Goal: Task Accomplishment & Management: Manage account settings

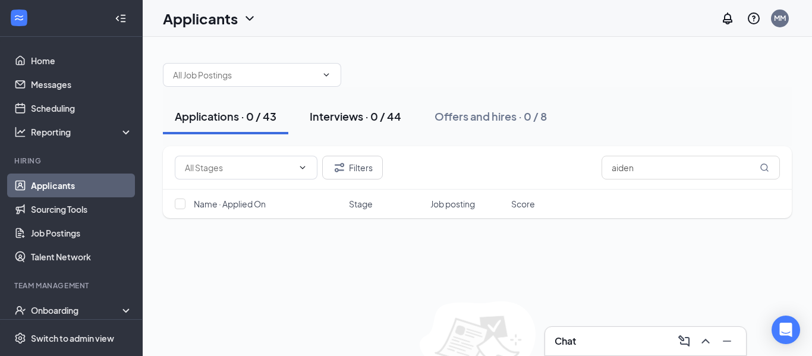
drag, startPoint x: 352, startPoint y: 122, endPoint x: 347, endPoint y: 116, distance: 8.1
click at [348, 120] on div "Interviews · 0 / 44" at bounding box center [356, 116] width 92 height 15
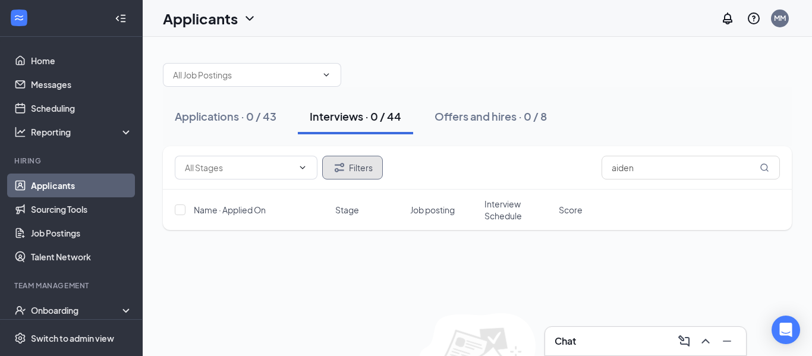
click at [360, 170] on button "Filters" at bounding box center [352, 168] width 61 height 24
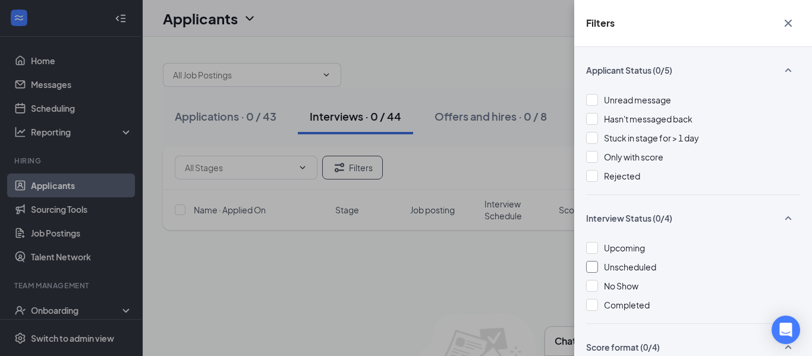
click at [594, 267] on div at bounding box center [592, 267] width 12 height 12
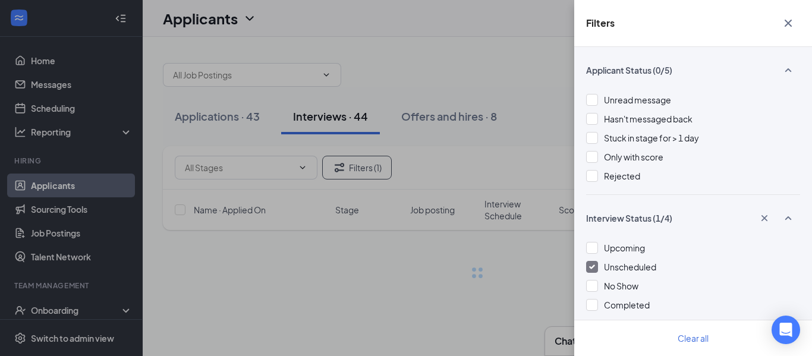
click at [438, 59] on div "Filters Applicant Status (0/5) Unread message Hasn't messaged back Stuck in sta…" at bounding box center [406, 178] width 812 height 356
click at [789, 26] on icon "Cross" at bounding box center [788, 23] width 14 height 14
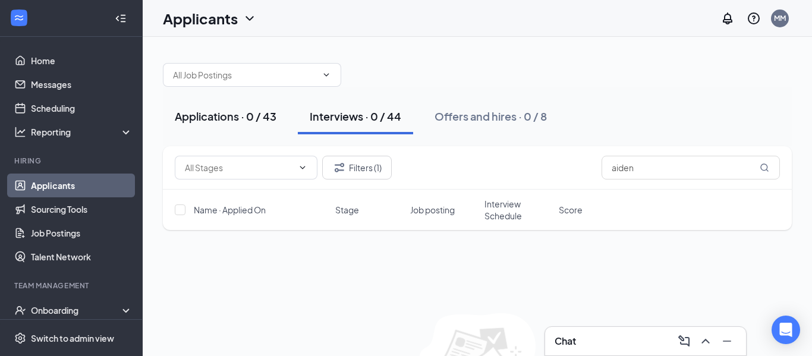
click at [241, 120] on div "Applications · 0 / 43" at bounding box center [226, 116] width 102 height 15
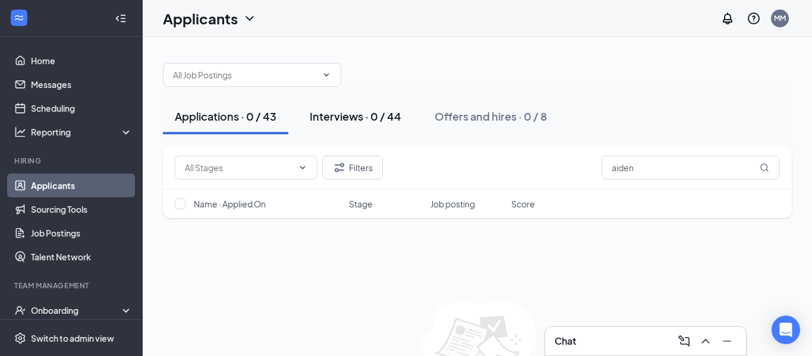
click at [376, 123] on div "Interviews · 0 / 44" at bounding box center [356, 116] width 92 height 15
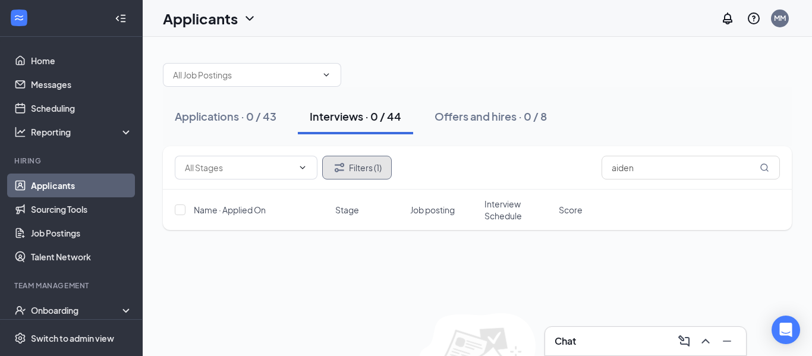
click at [372, 164] on button "Filters (1)" at bounding box center [357, 168] width 70 height 24
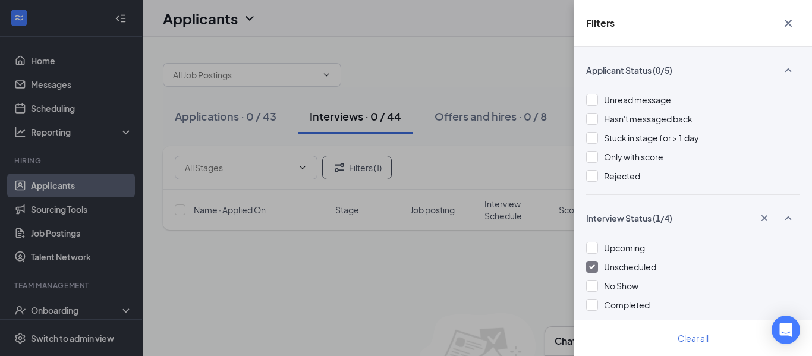
drag, startPoint x: 592, startPoint y: 267, endPoint x: 583, endPoint y: 253, distance: 16.3
click at [592, 268] on img at bounding box center [592, 267] width 6 height 5
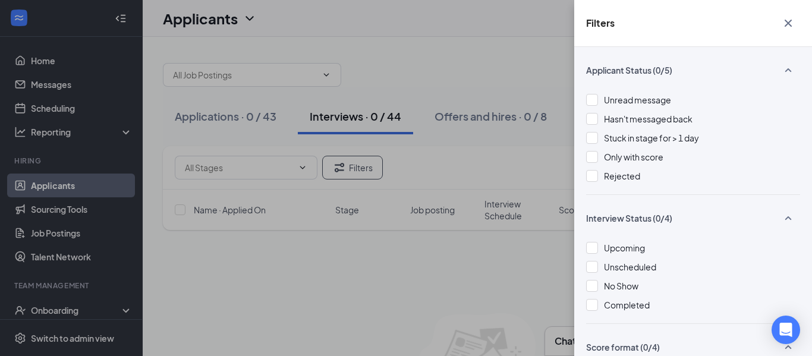
drag, startPoint x: 398, startPoint y: 89, endPoint x: 376, endPoint y: 88, distance: 21.4
click at [396, 88] on div "Filters Applicant Status (0/5) Unread message Hasn't messaged back Stuck in sta…" at bounding box center [406, 178] width 812 height 356
click at [243, 117] on div "Filters Applicant Status (0/5) Unread message Hasn't messaged back Stuck in sta…" at bounding box center [406, 178] width 812 height 356
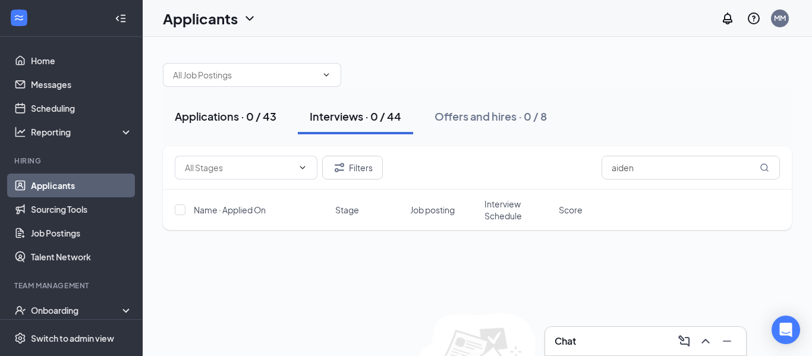
click at [258, 114] on div "Applications · 0 / 43" at bounding box center [226, 116] width 102 height 15
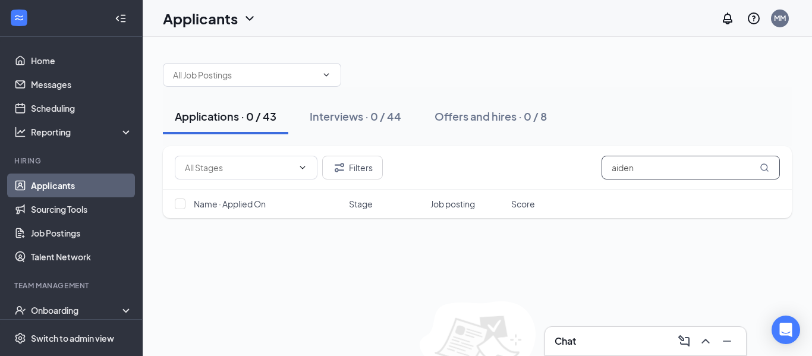
drag, startPoint x: 724, startPoint y: 174, endPoint x: 715, endPoint y: 175, distance: 9.0
click at [721, 175] on input "aiden" at bounding box center [691, 168] width 178 height 24
drag, startPoint x: 683, startPoint y: 176, endPoint x: 540, endPoint y: 167, distance: 143.6
click at [540, 167] on div "Filters aiden" at bounding box center [477, 168] width 605 height 24
click at [579, 99] on div "Applications · 0 / 43 Interviews · 0 / 44 Offers and hires · 0 / 8" at bounding box center [477, 117] width 629 height 36
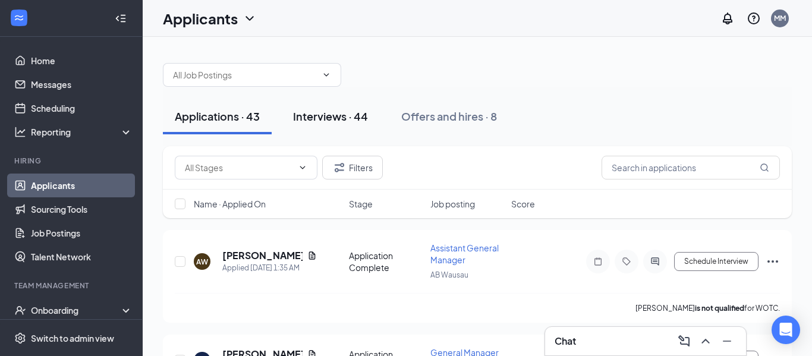
click at [352, 118] on div "Interviews · 44" at bounding box center [330, 116] width 75 height 15
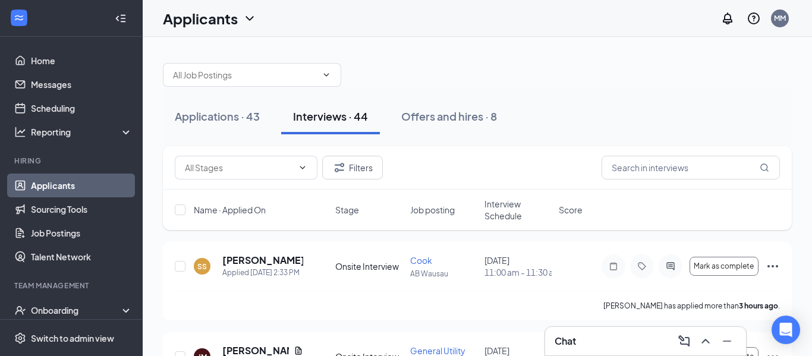
click at [345, 118] on div "Interviews · 44" at bounding box center [330, 116] width 75 height 15
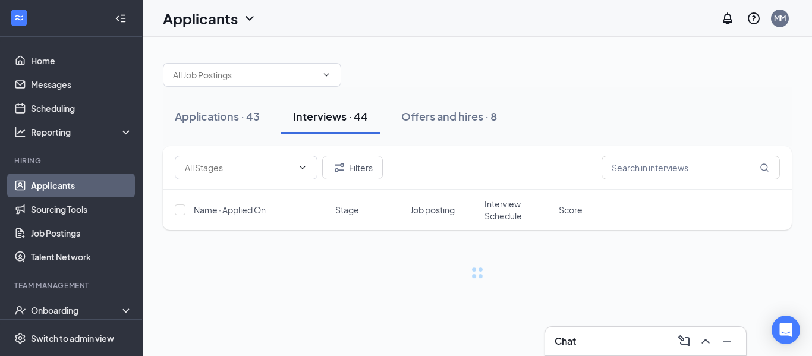
click at [345, 118] on div "Interviews · 44" at bounding box center [330, 116] width 75 height 15
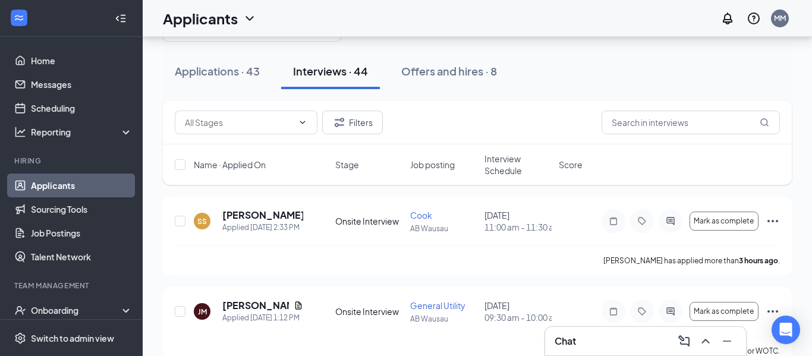
scroll to position [45, 0]
click at [361, 78] on div "Interviews · 44" at bounding box center [330, 71] width 75 height 15
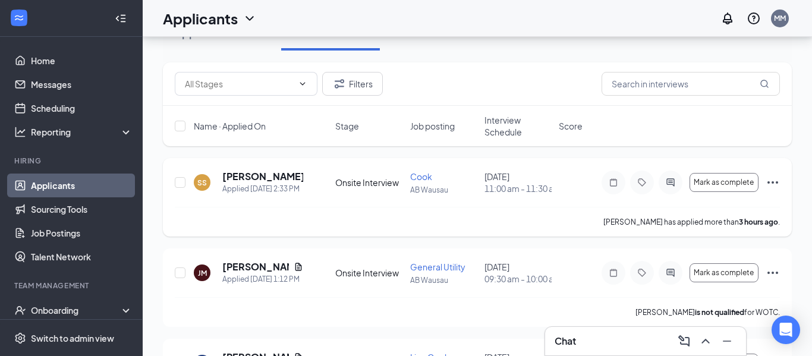
scroll to position [86, 0]
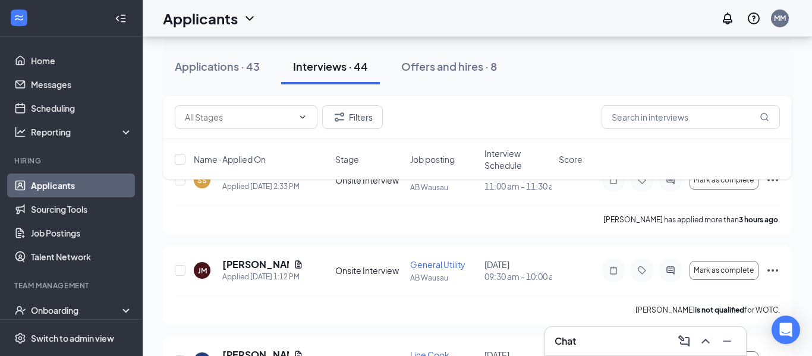
click at [776, 188] on div "Filters Name · Applied On Stage Job posting Interview Schedule Score" at bounding box center [477, 144] width 629 height 96
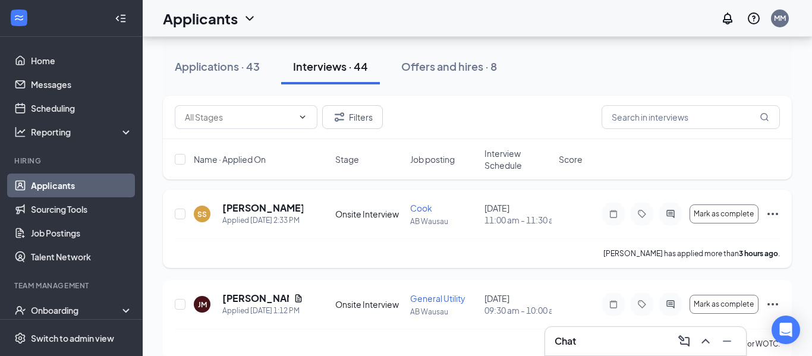
scroll to position [52, 0]
click at [774, 216] on icon "Ellipses" at bounding box center [773, 214] width 11 height 2
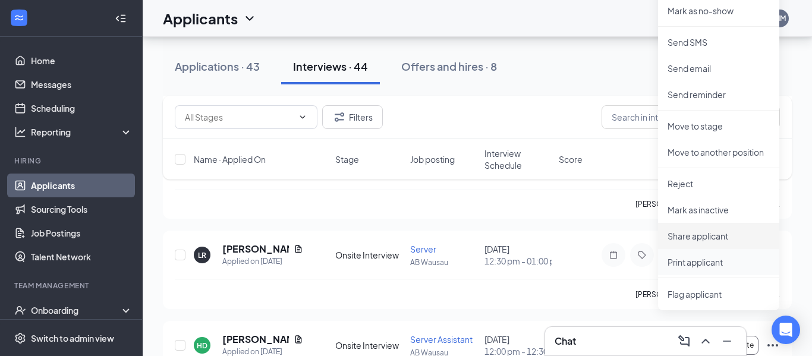
scroll to position [401, 0]
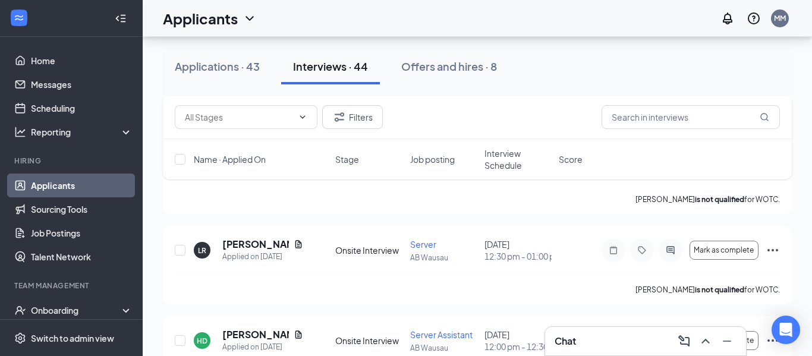
drag, startPoint x: 540, startPoint y: 108, endPoint x: 469, endPoint y: 118, distance: 72.7
click at [540, 109] on div "Filters" at bounding box center [477, 117] width 605 height 24
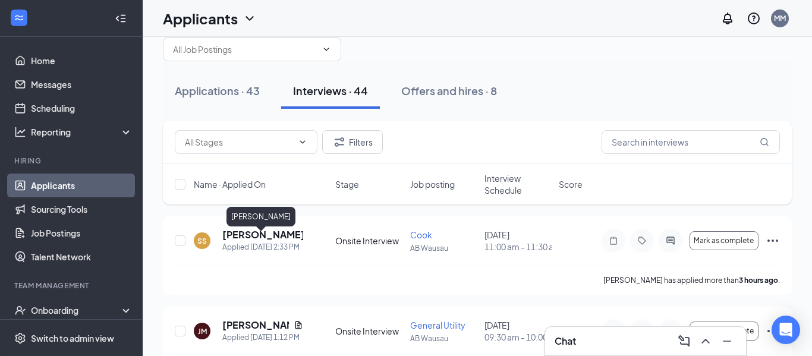
scroll to position [21, 0]
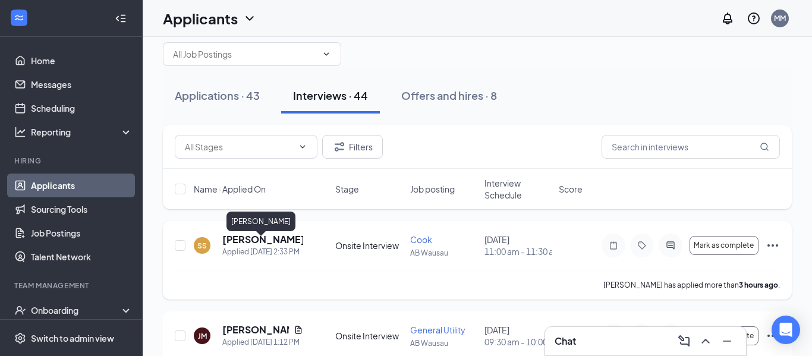
click at [257, 246] on h5 "Samuel Stokes" at bounding box center [262, 239] width 81 height 13
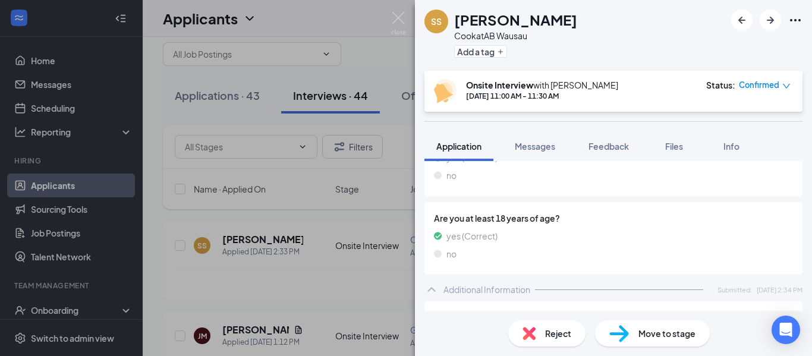
scroll to position [227, 0]
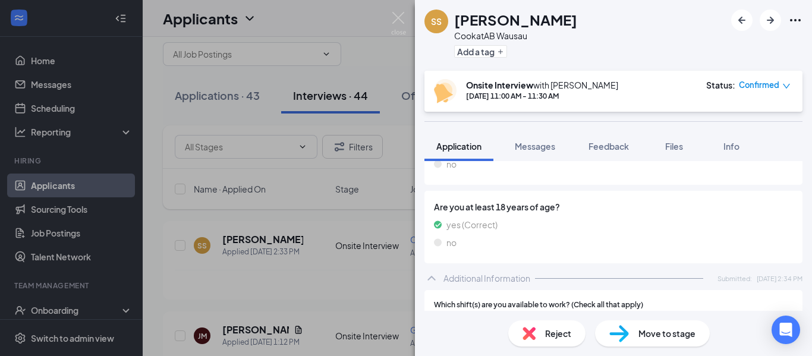
click at [644, 336] on span "Move to stage" at bounding box center [667, 333] width 57 height 13
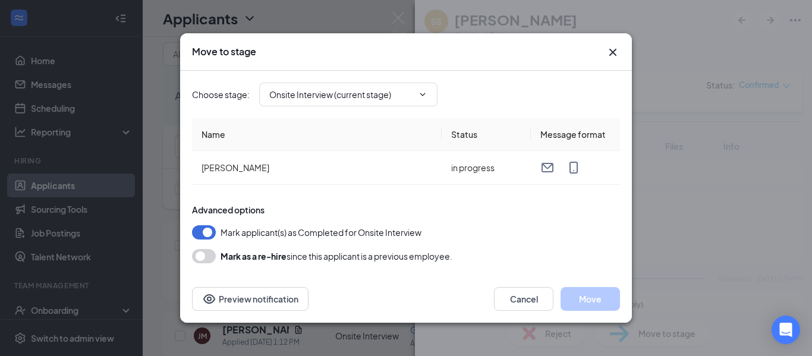
type input "Hiring Complete (final stage)"
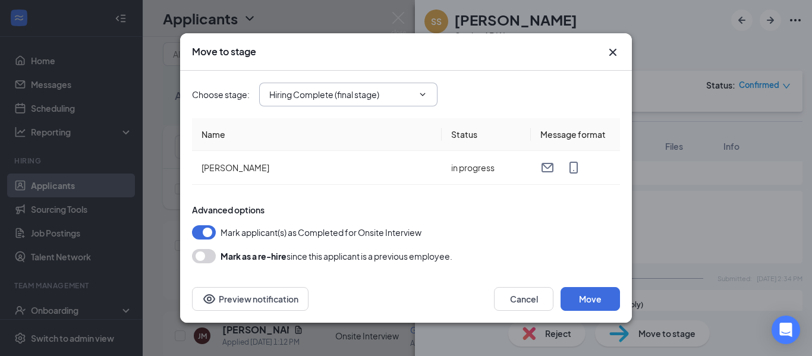
click at [421, 99] on icon "ChevronDown" at bounding box center [423, 95] width 10 height 10
click at [420, 98] on icon "ChevronDown" at bounding box center [423, 95] width 10 height 10
drag, startPoint x: 594, startPoint y: 301, endPoint x: 589, endPoint y: 297, distance: 6.4
click at [589, 298] on button "Move" at bounding box center [590, 299] width 59 height 24
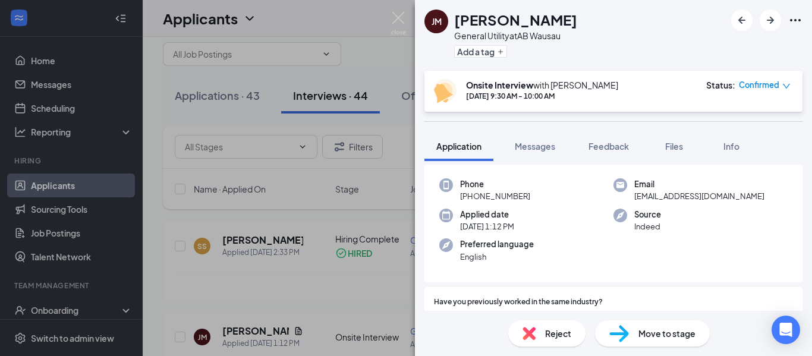
scroll to position [227, 0]
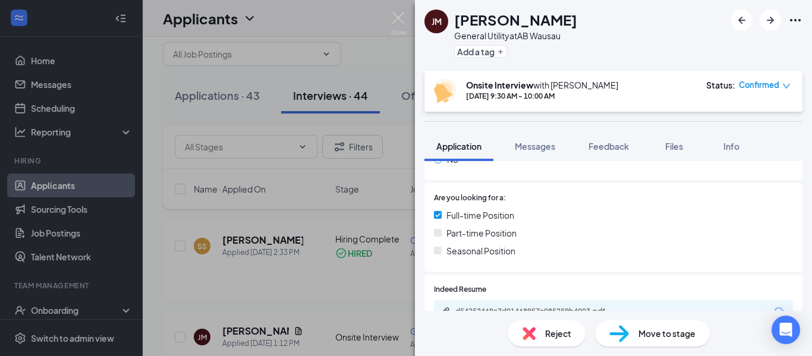
click at [369, 61] on div "JM Jeri myers General Utility at AB Wausau Add a tag Onsite Interview with Marc…" at bounding box center [406, 178] width 812 height 356
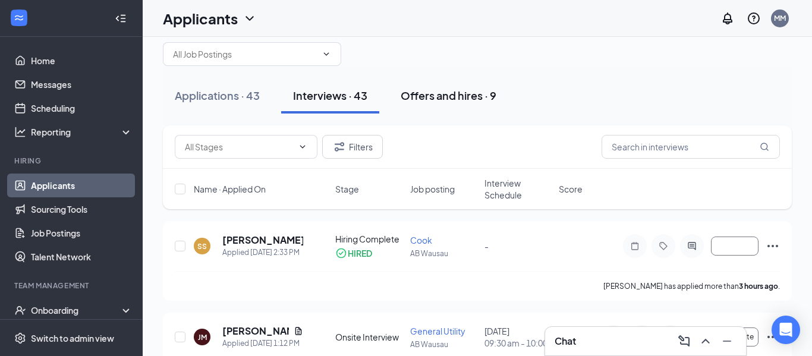
click at [433, 97] on div "Offers and hires · 9" at bounding box center [449, 95] width 96 height 15
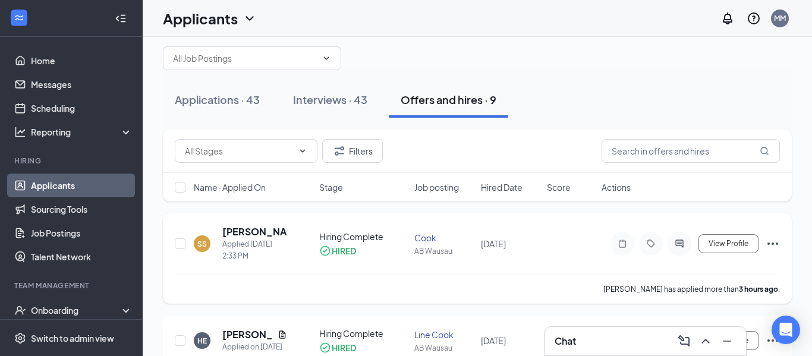
scroll to position [18, 0]
